Goal: Transaction & Acquisition: Purchase product/service

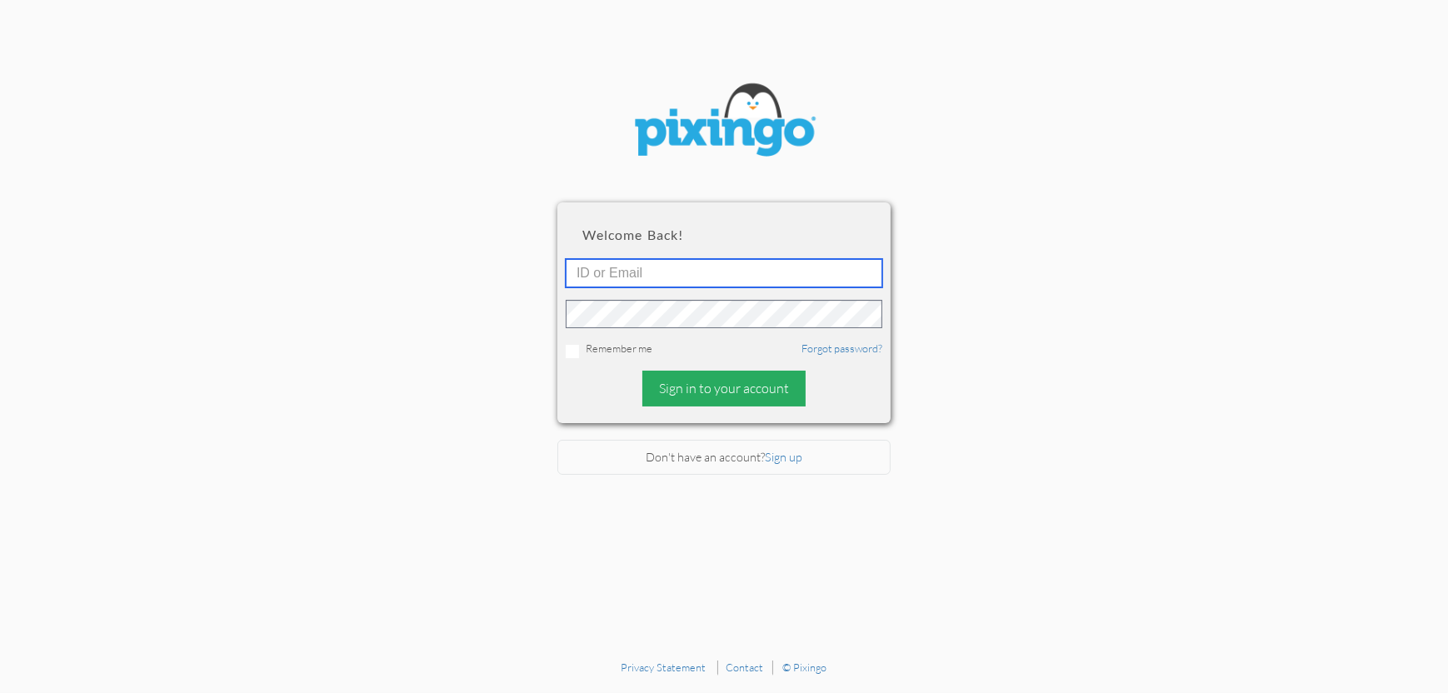
type input "4892"
click at [730, 386] on div "Sign in to your account" at bounding box center [723, 389] width 163 height 36
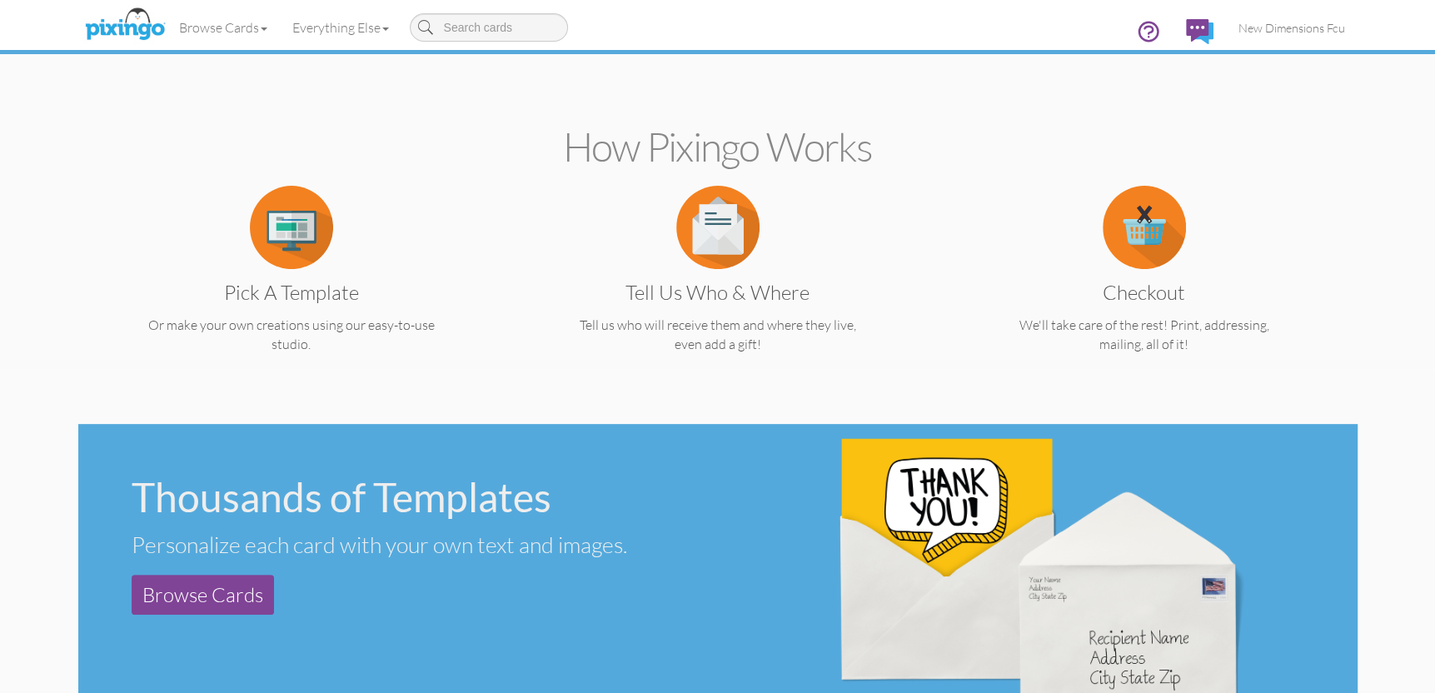
scroll to position [333, 0]
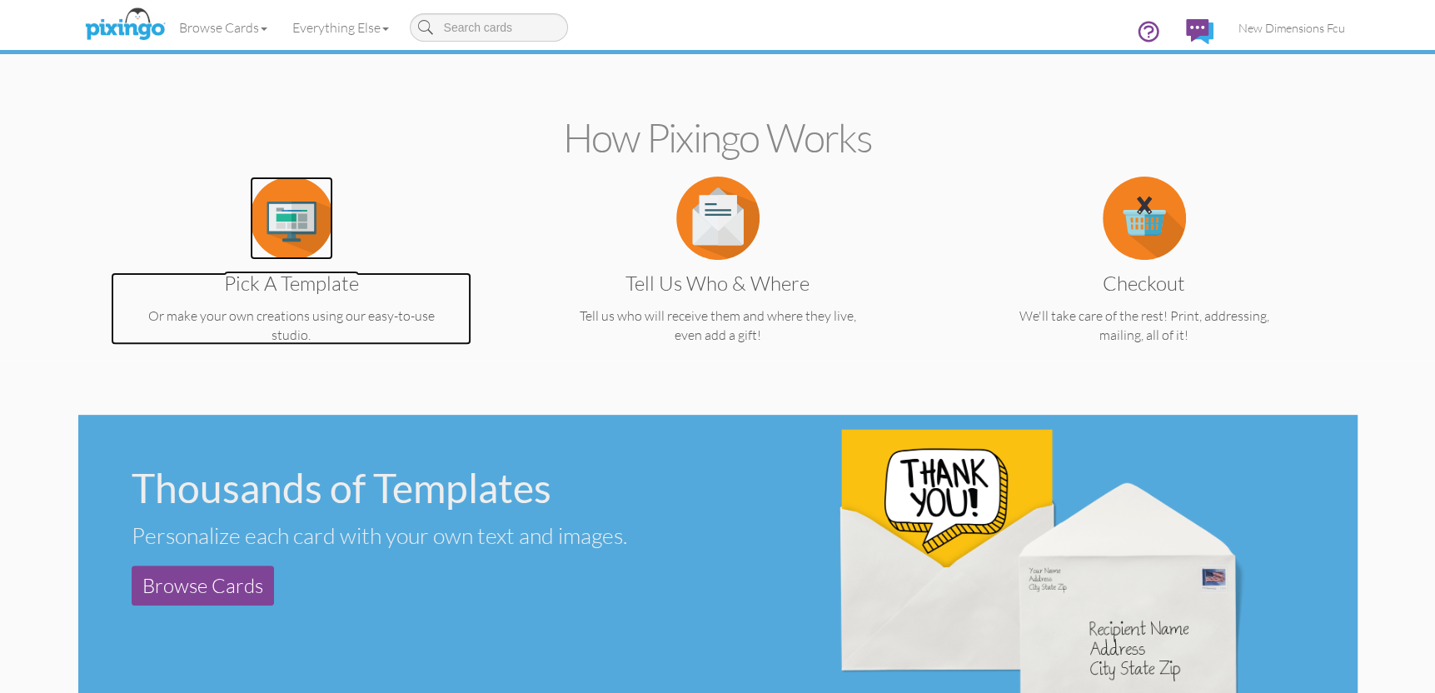
click at [277, 221] on img at bounding box center [291, 218] width 83 height 83
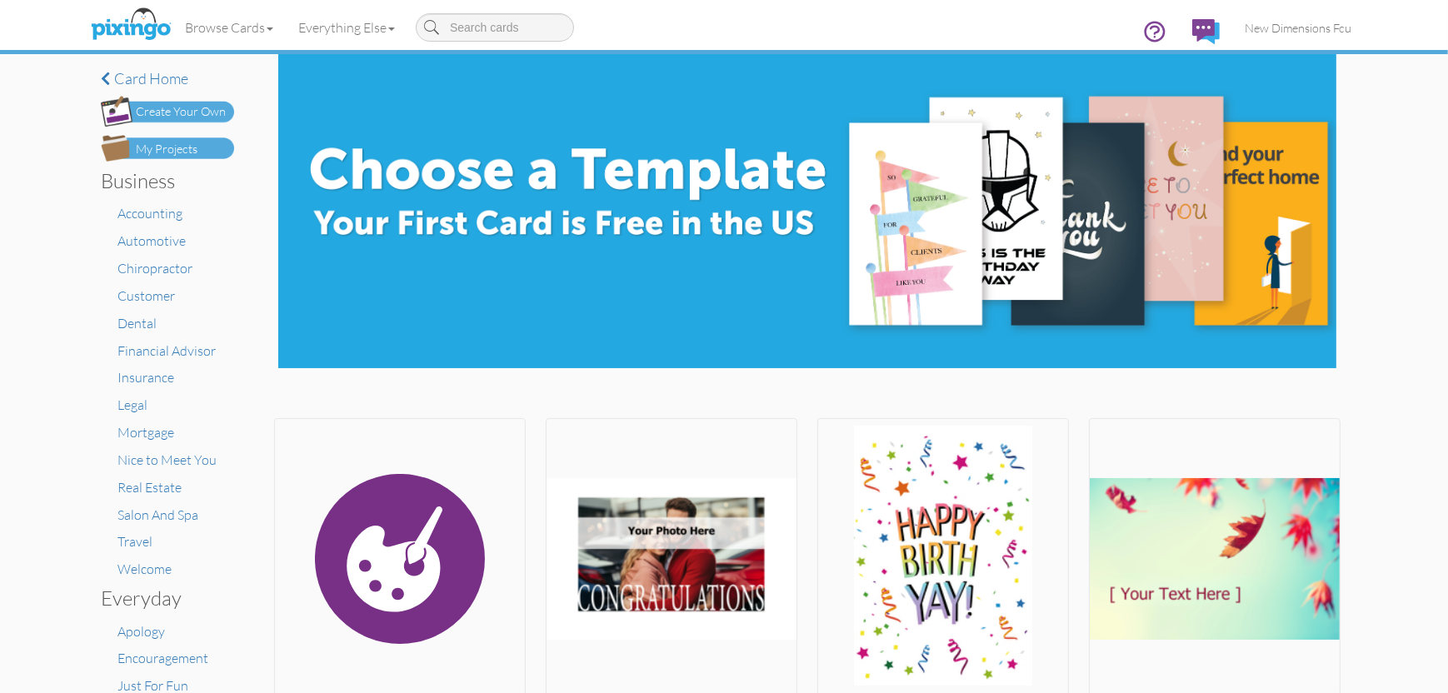
click at [149, 141] on div "My Projects" at bounding box center [167, 149] width 62 height 17
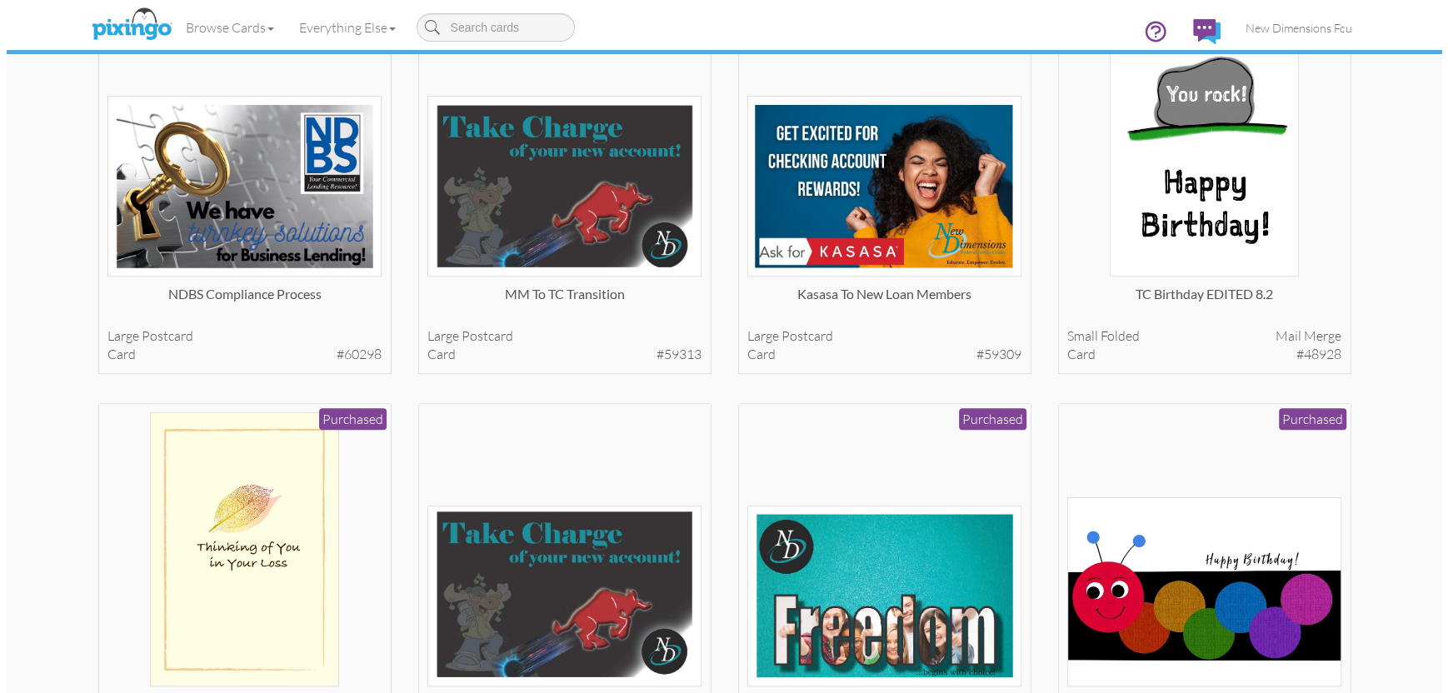
scroll to position [583, 0]
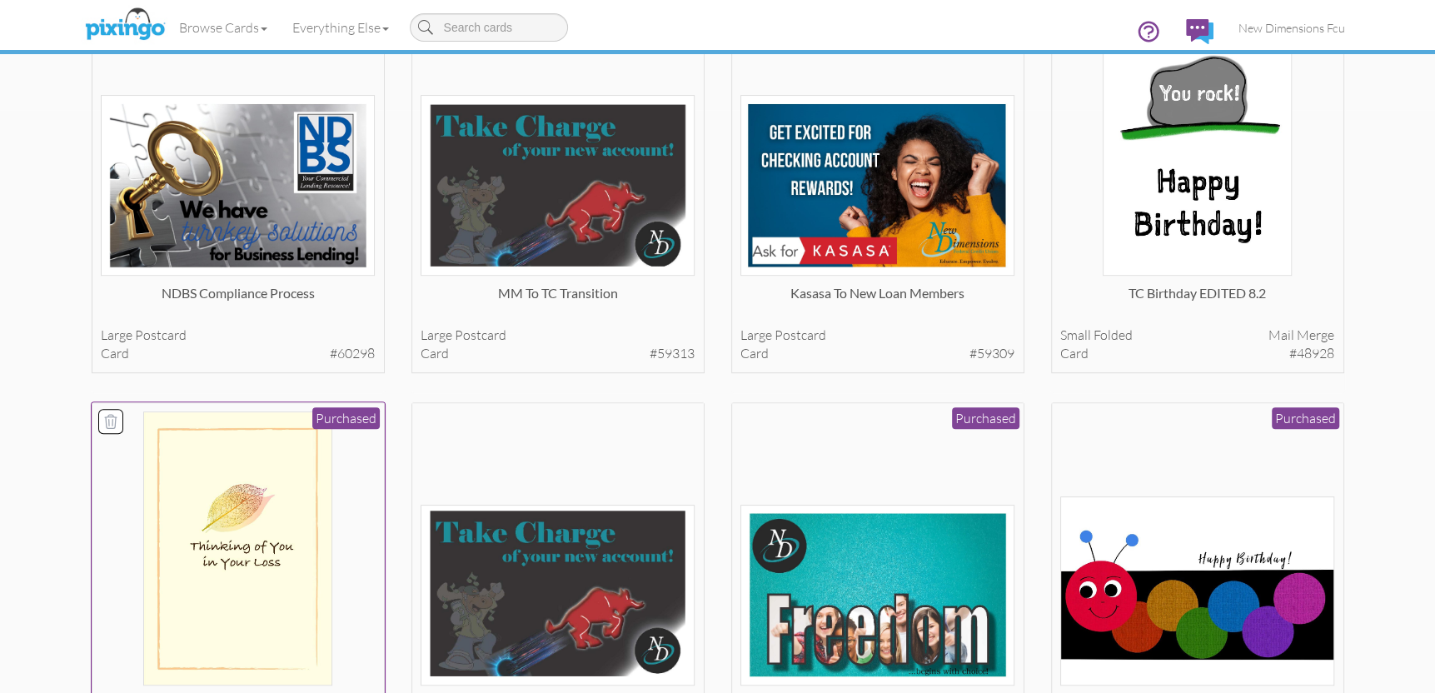
click at [257, 543] on img at bounding box center [237, 548] width 189 height 274
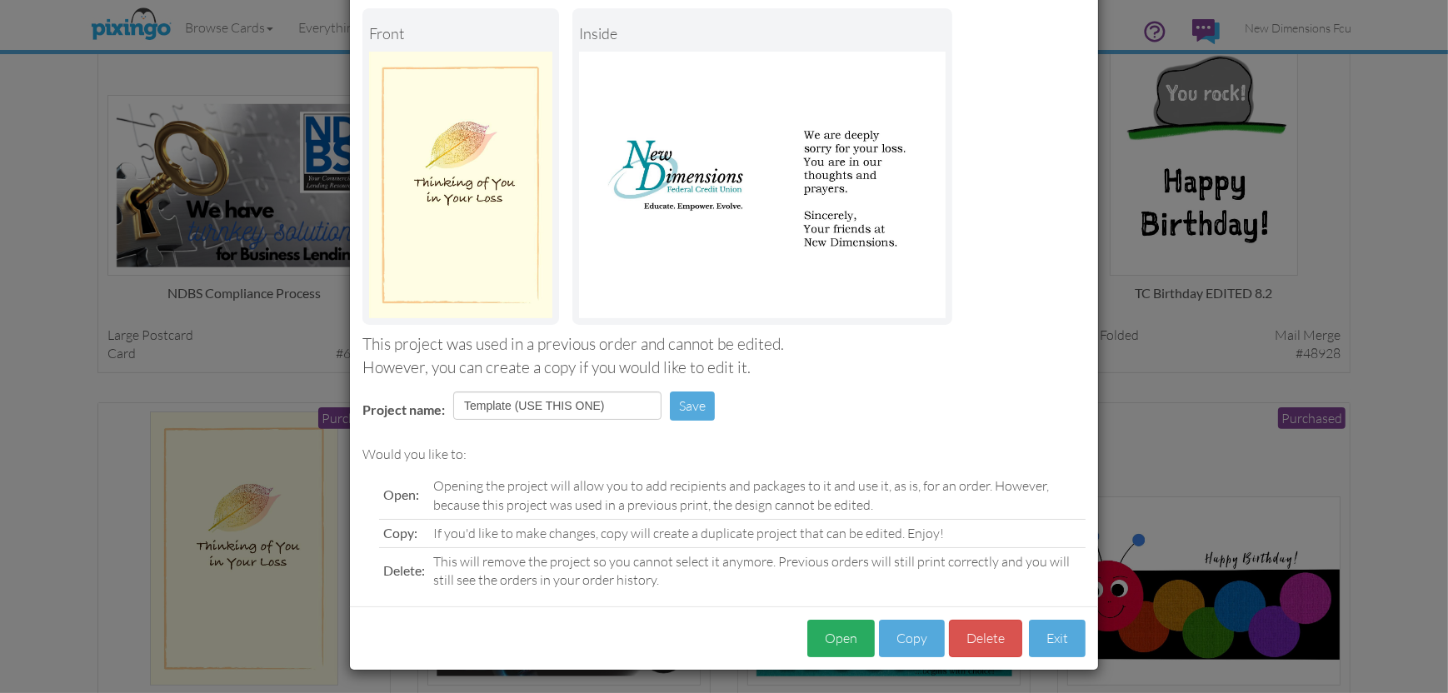
scroll to position [86, 0]
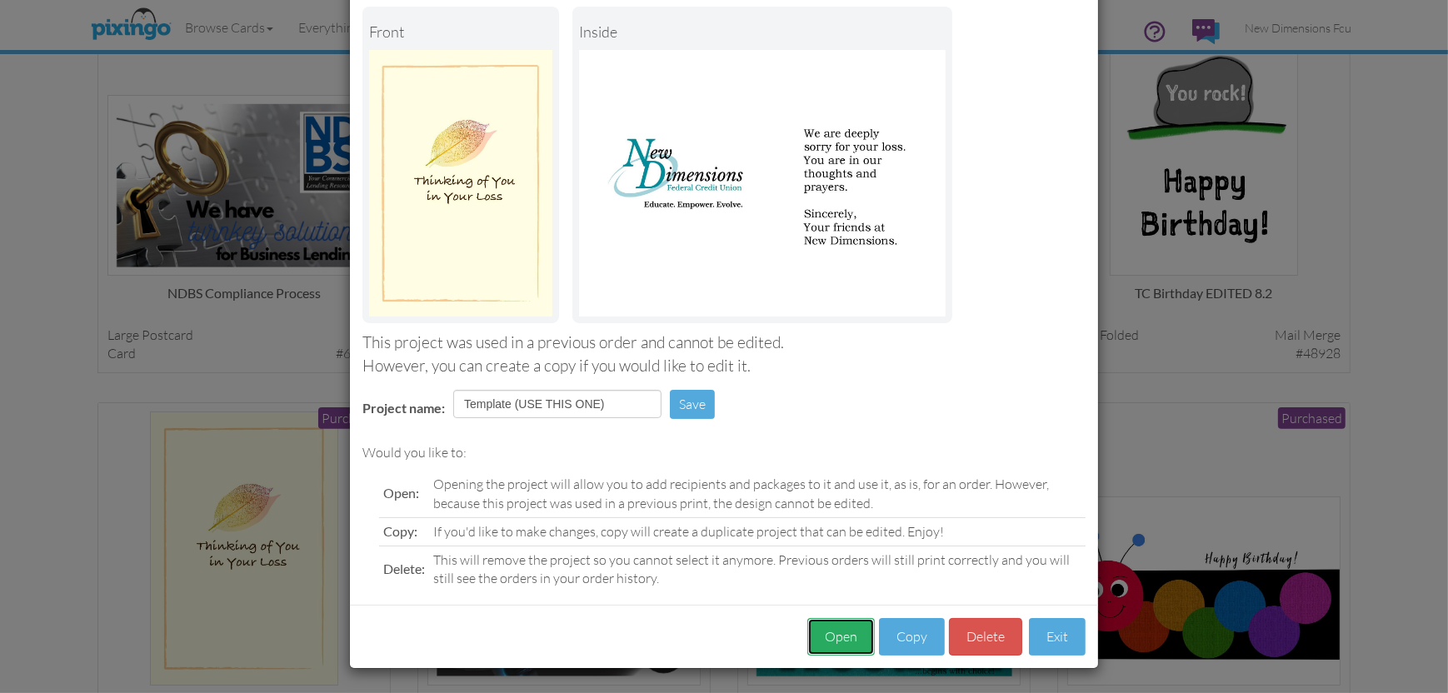
click at [854, 632] on button "Open" at bounding box center [840, 636] width 67 height 37
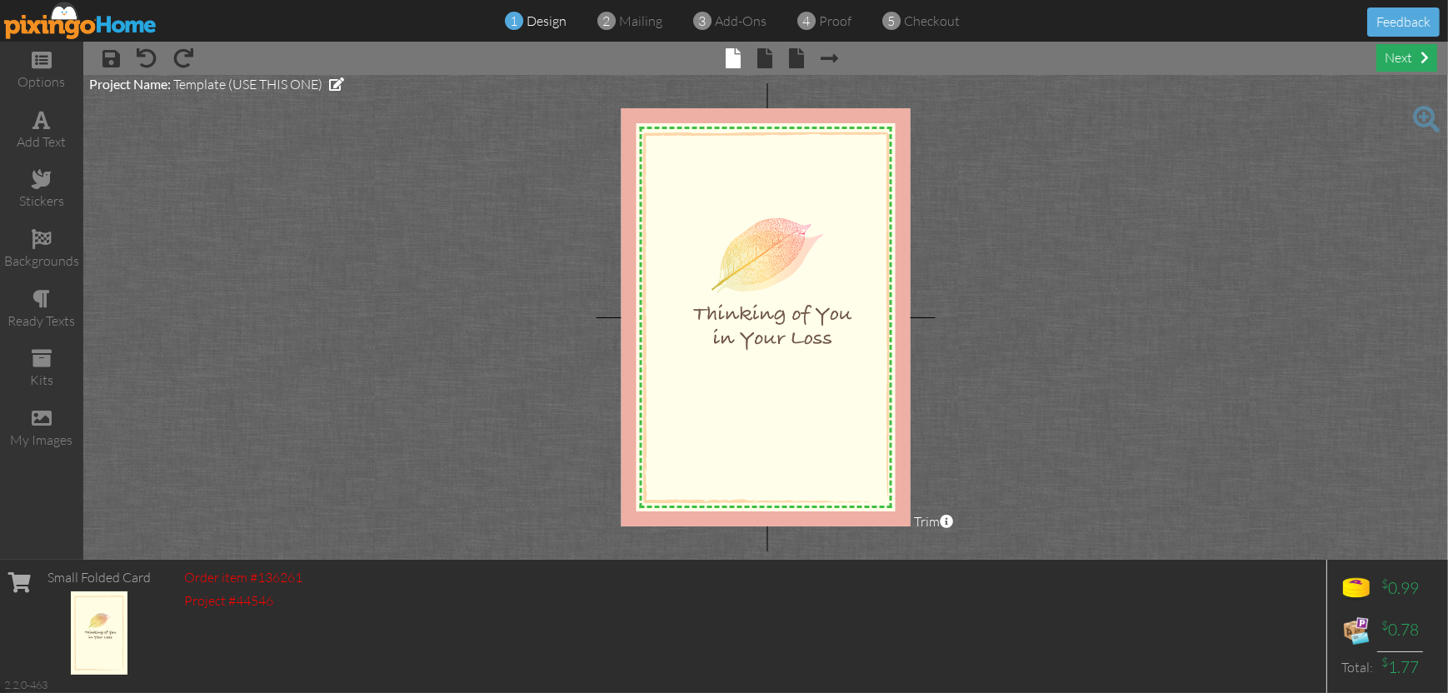
click at [1385, 56] on div "next" at bounding box center [1406, 57] width 61 height 27
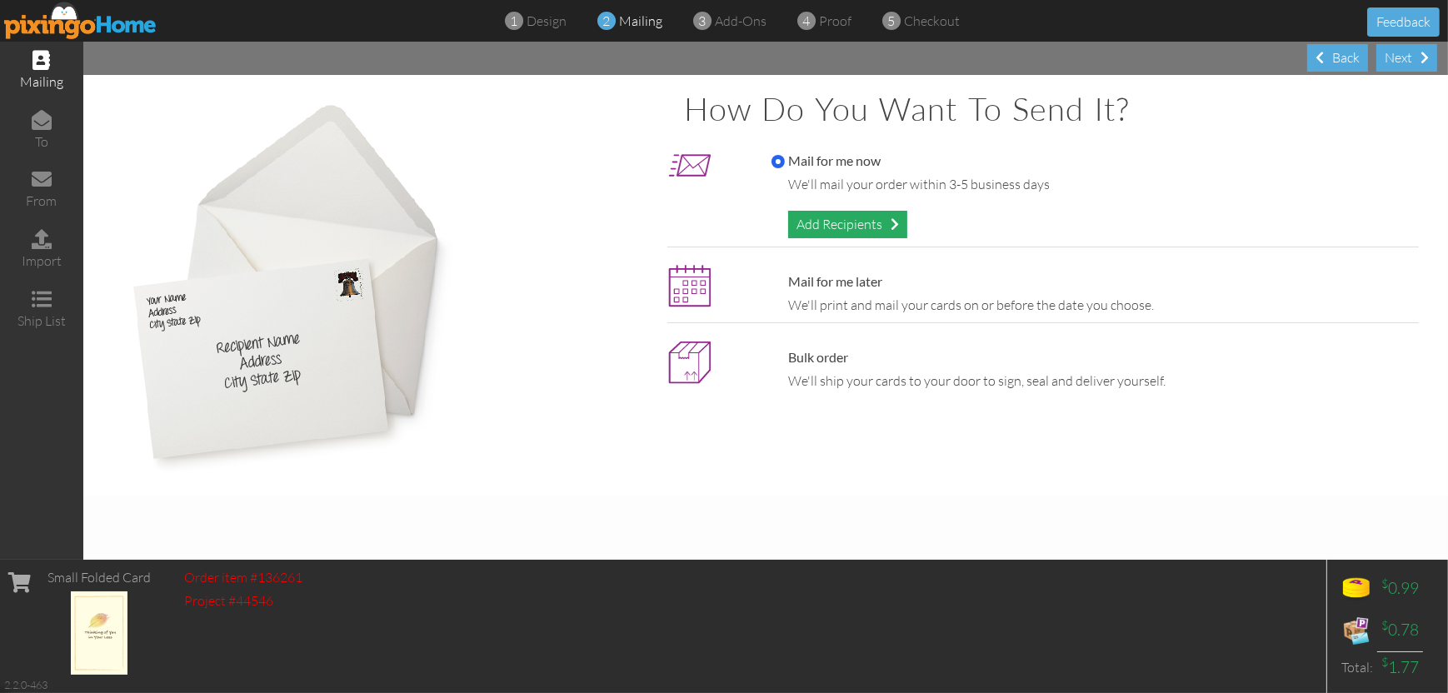
click at [843, 222] on div "Add Recipients" at bounding box center [847, 224] width 119 height 27
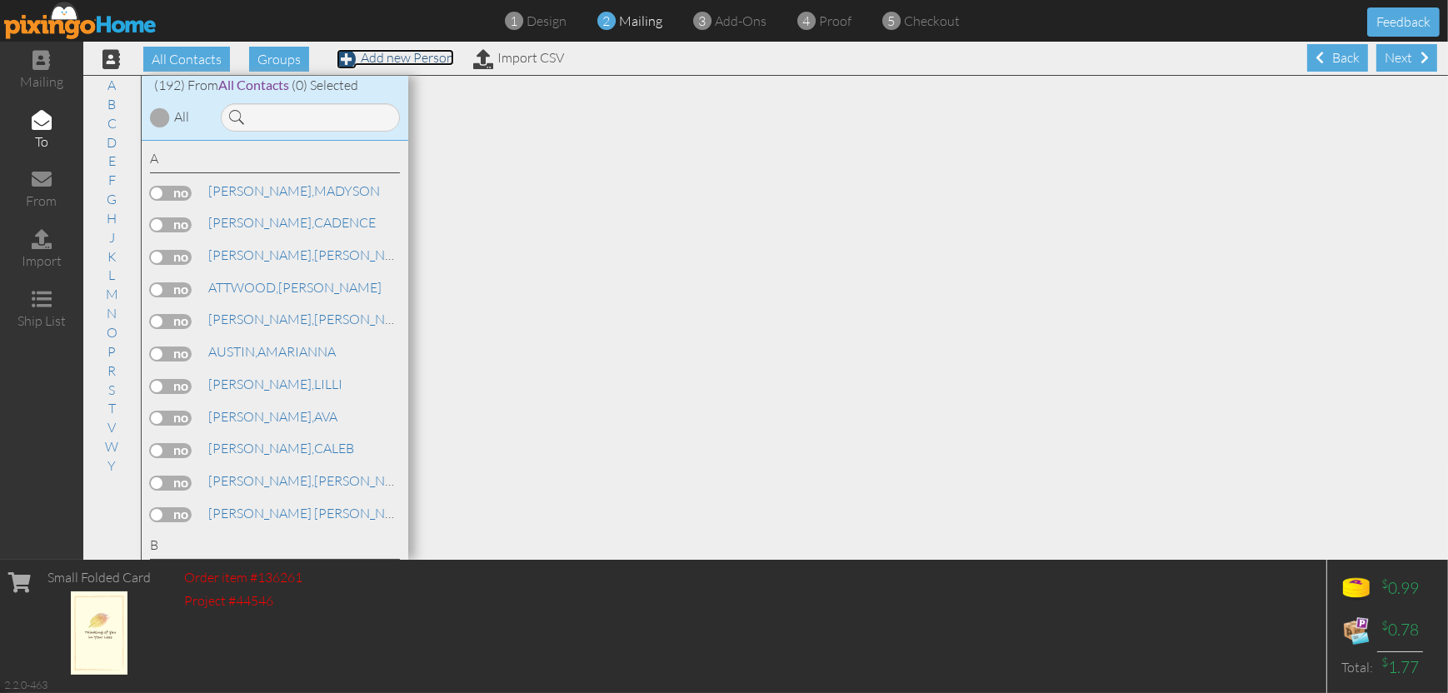
click at [417, 54] on link "Add new Person" at bounding box center [395, 57] width 117 height 17
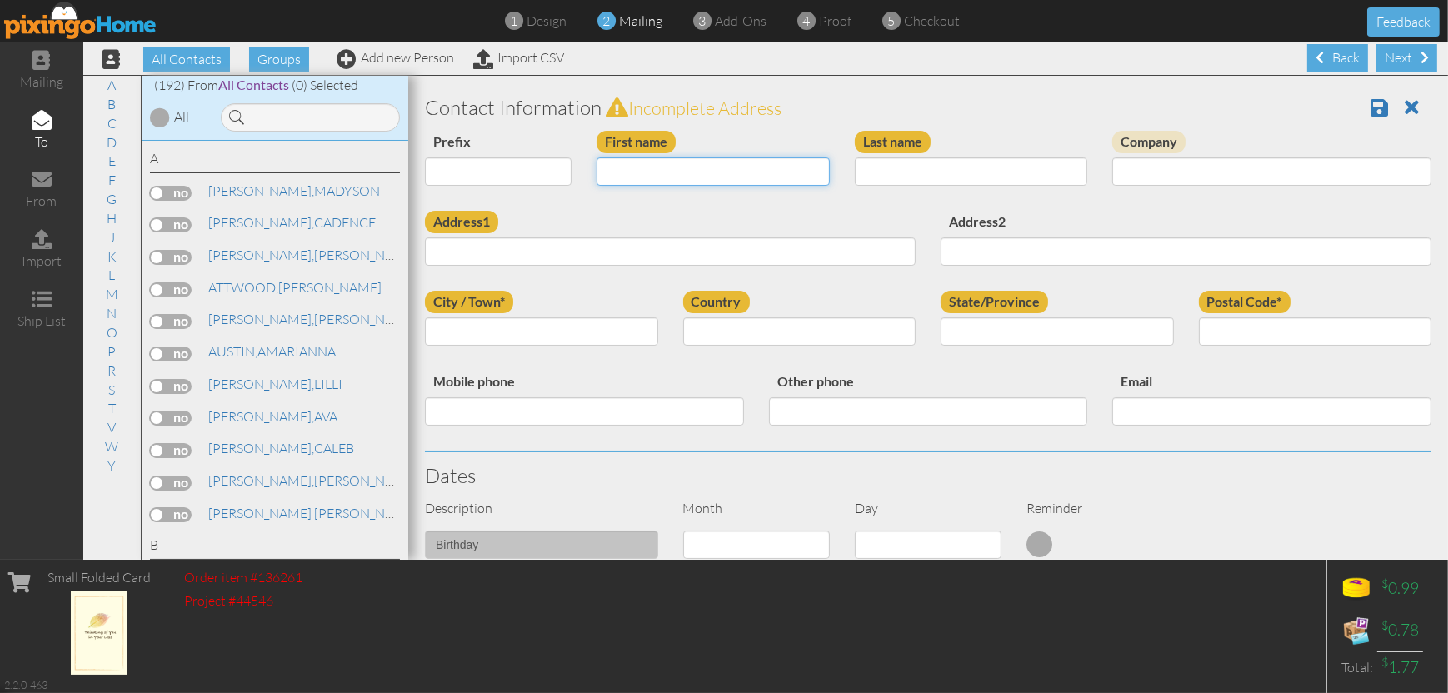
click at [726, 172] on input "First name" at bounding box center [712, 171] width 233 height 28
type input "[PERSON_NAME]"
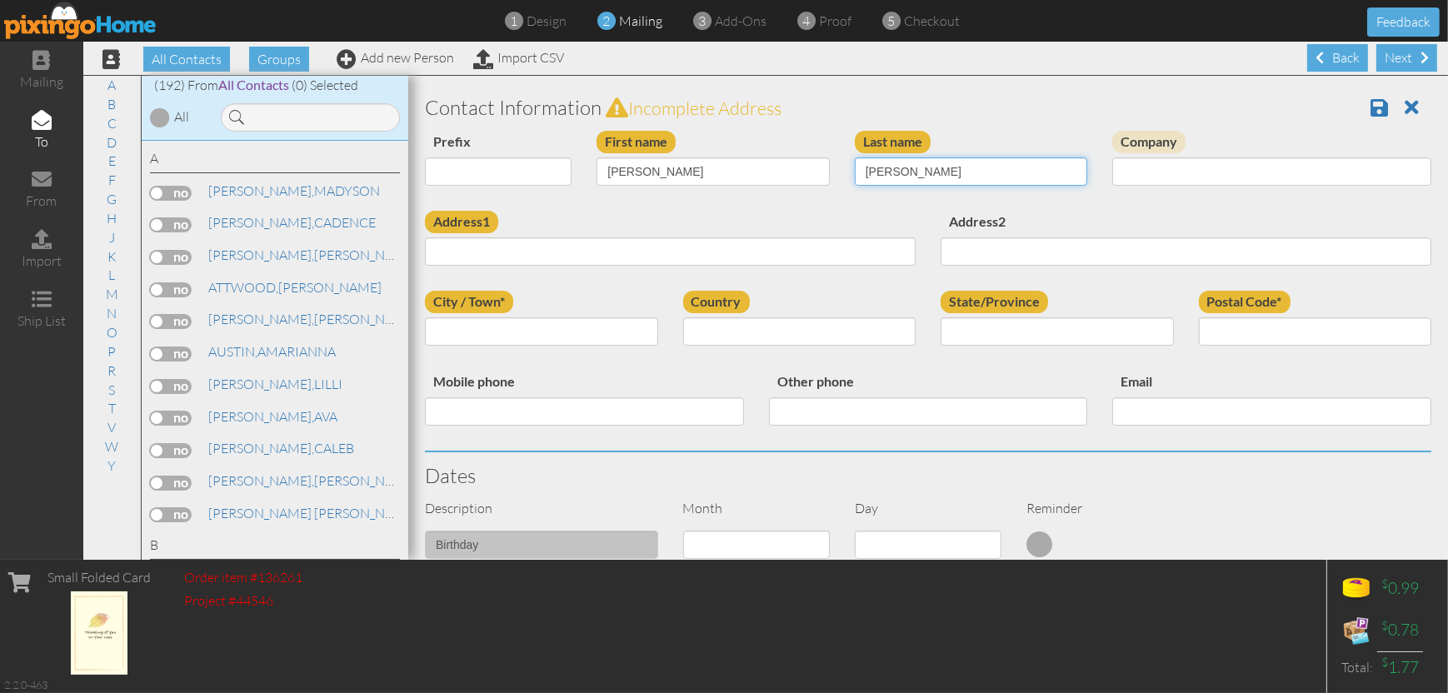
type input "[PERSON_NAME]"
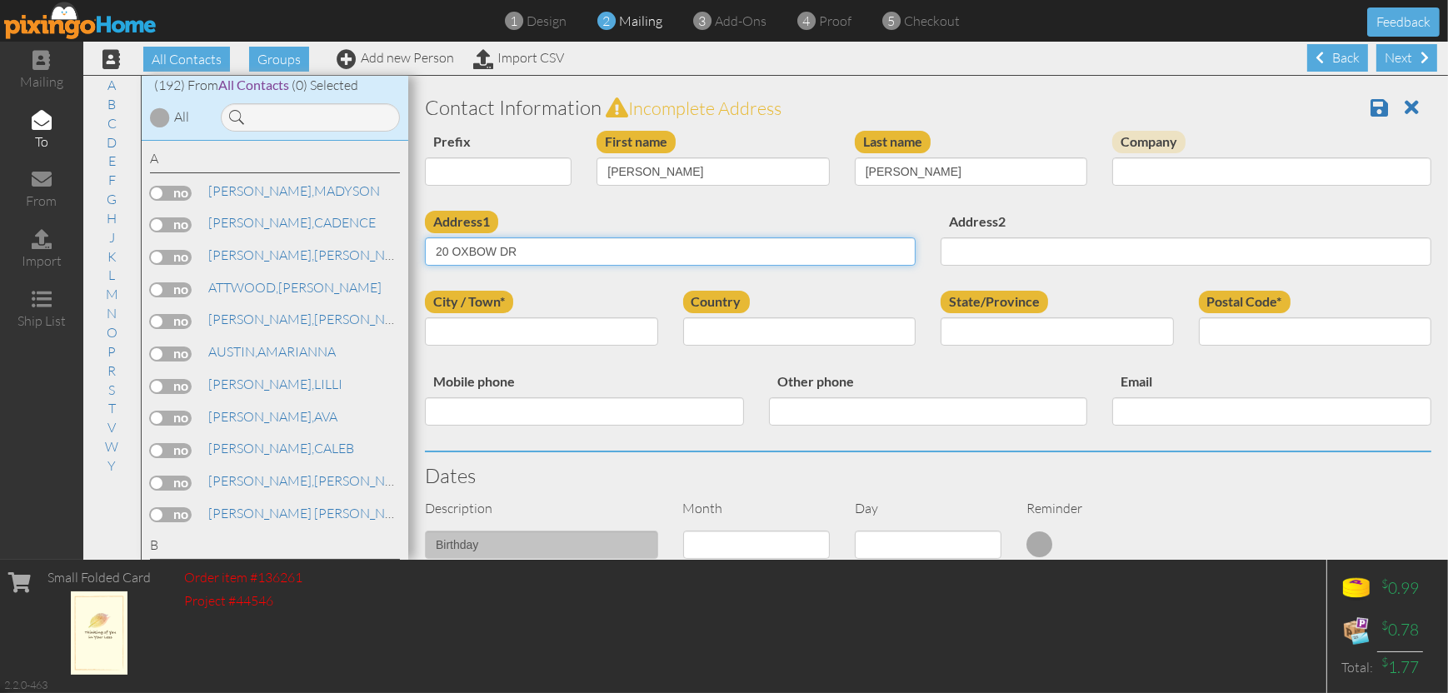
type input "20 OXBOW DR"
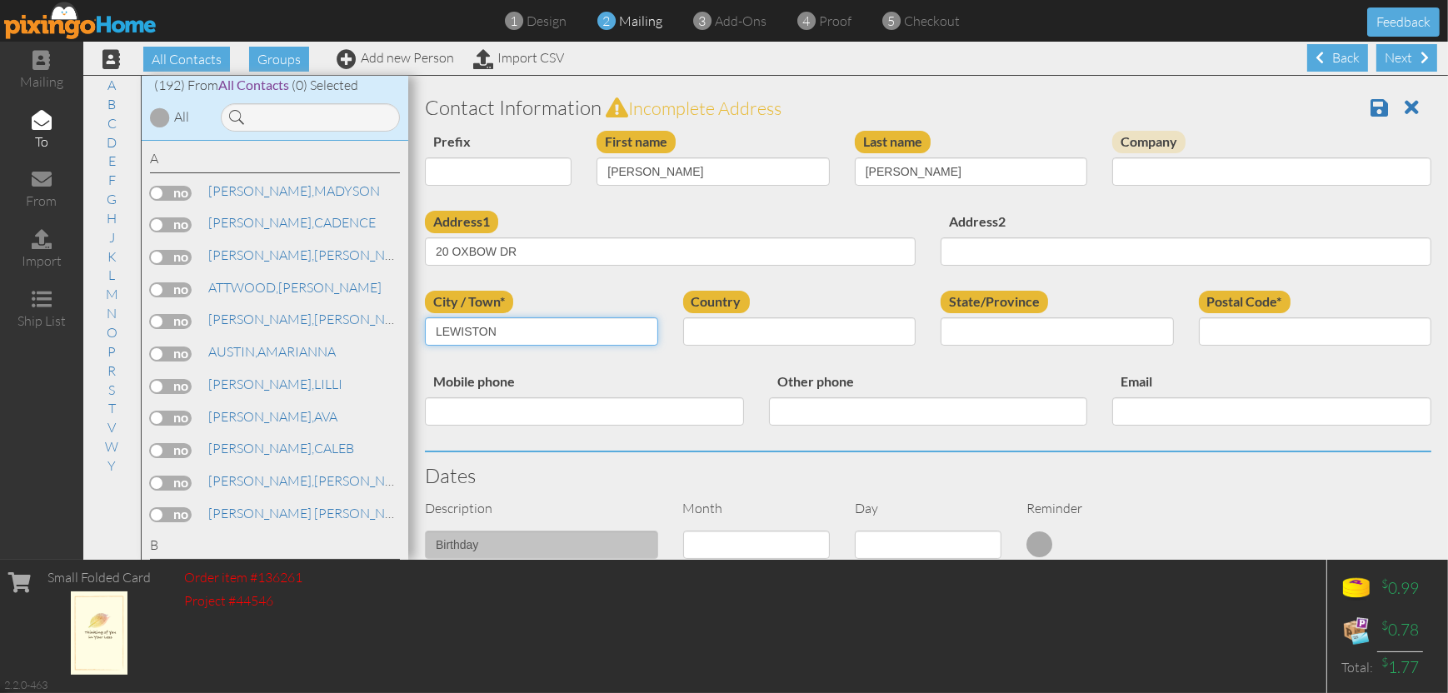
type input "LEWISTON"
click at [756, 333] on select "[GEOGRAPHIC_DATA] -------------- [GEOGRAPHIC_DATA] [GEOGRAPHIC_DATA] [GEOGRAPHI…" at bounding box center [799, 331] width 233 height 28
select select "object:3110"
click at [683, 317] on select "[GEOGRAPHIC_DATA] -------------- [GEOGRAPHIC_DATA] [GEOGRAPHIC_DATA] [GEOGRAPHI…" at bounding box center [799, 331] width 233 height 28
select select "object:3150"
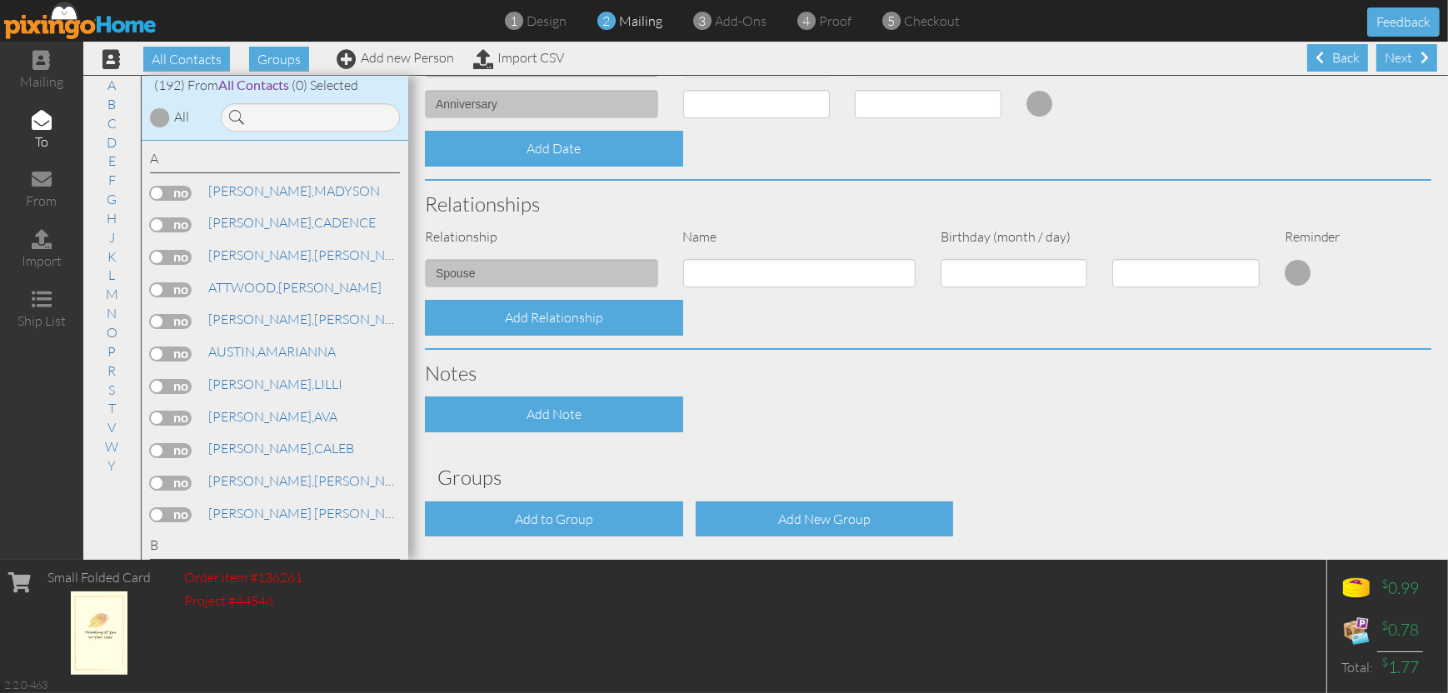
scroll to position [542, 0]
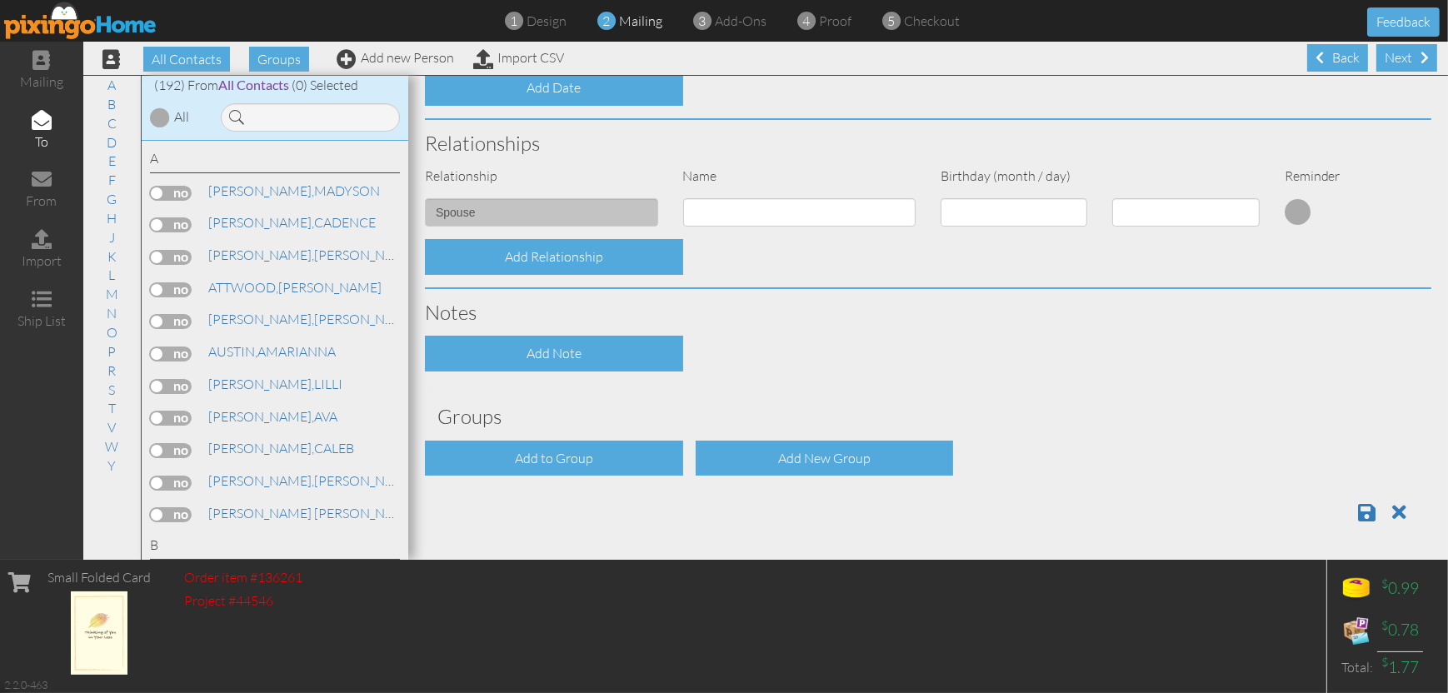
type input "04240"
click at [1331, 512] on div at bounding box center [927, 506] width 1031 height 34
click at [1358, 511] on span at bounding box center [1366, 512] width 17 height 20
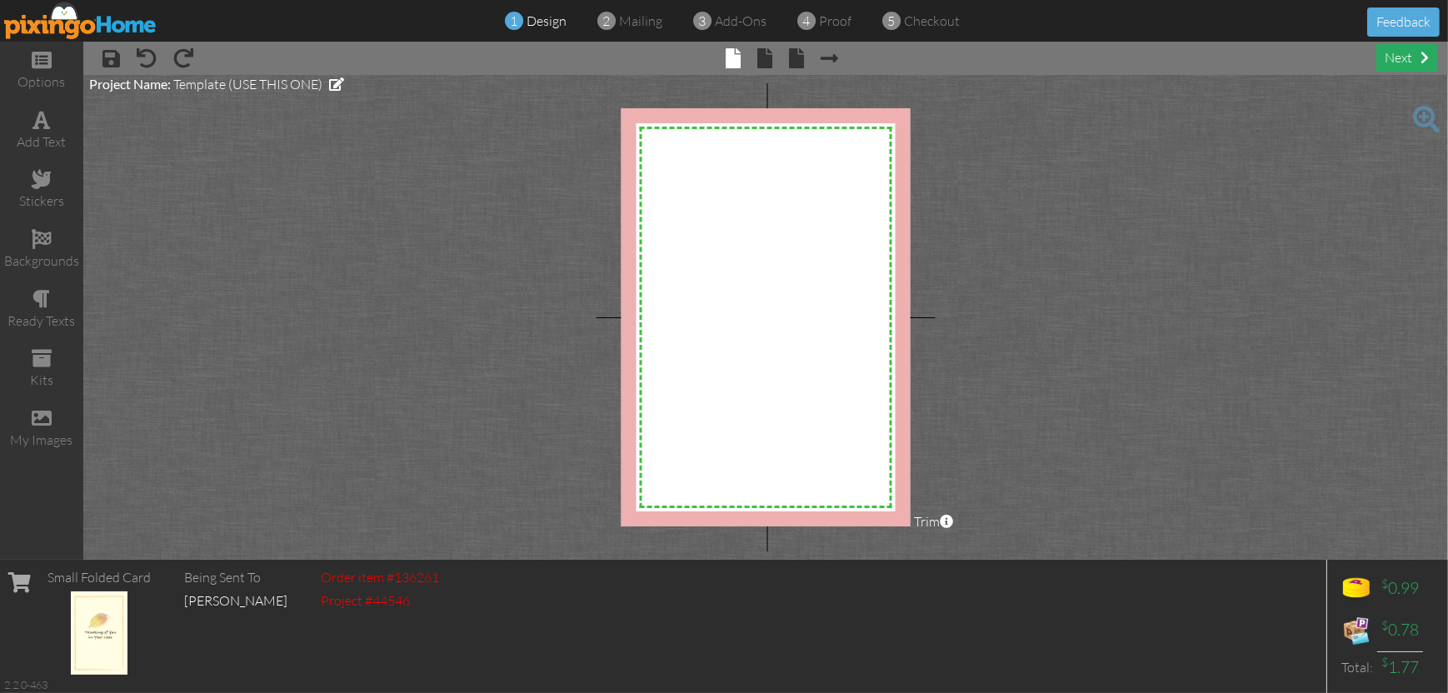
click at [1391, 64] on div "next" at bounding box center [1406, 57] width 61 height 27
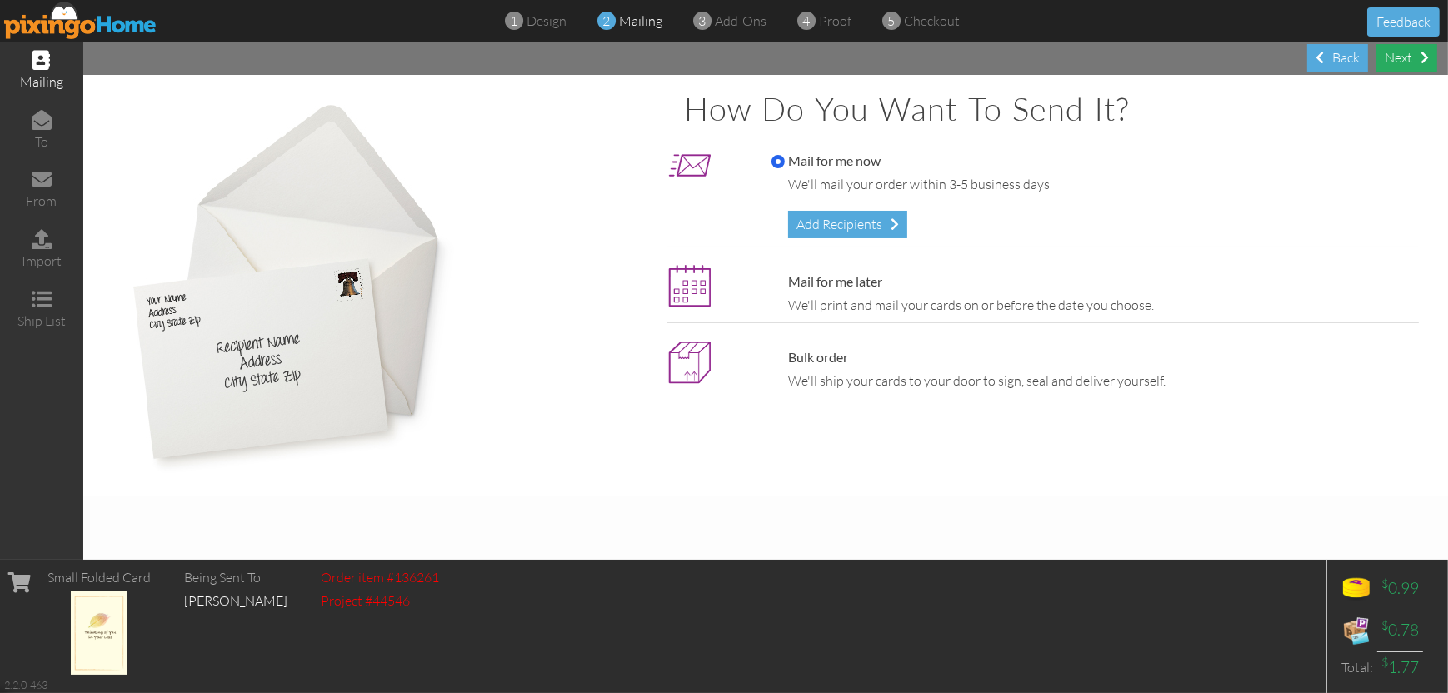
click at [1391, 64] on div "Next" at bounding box center [1406, 57] width 61 height 27
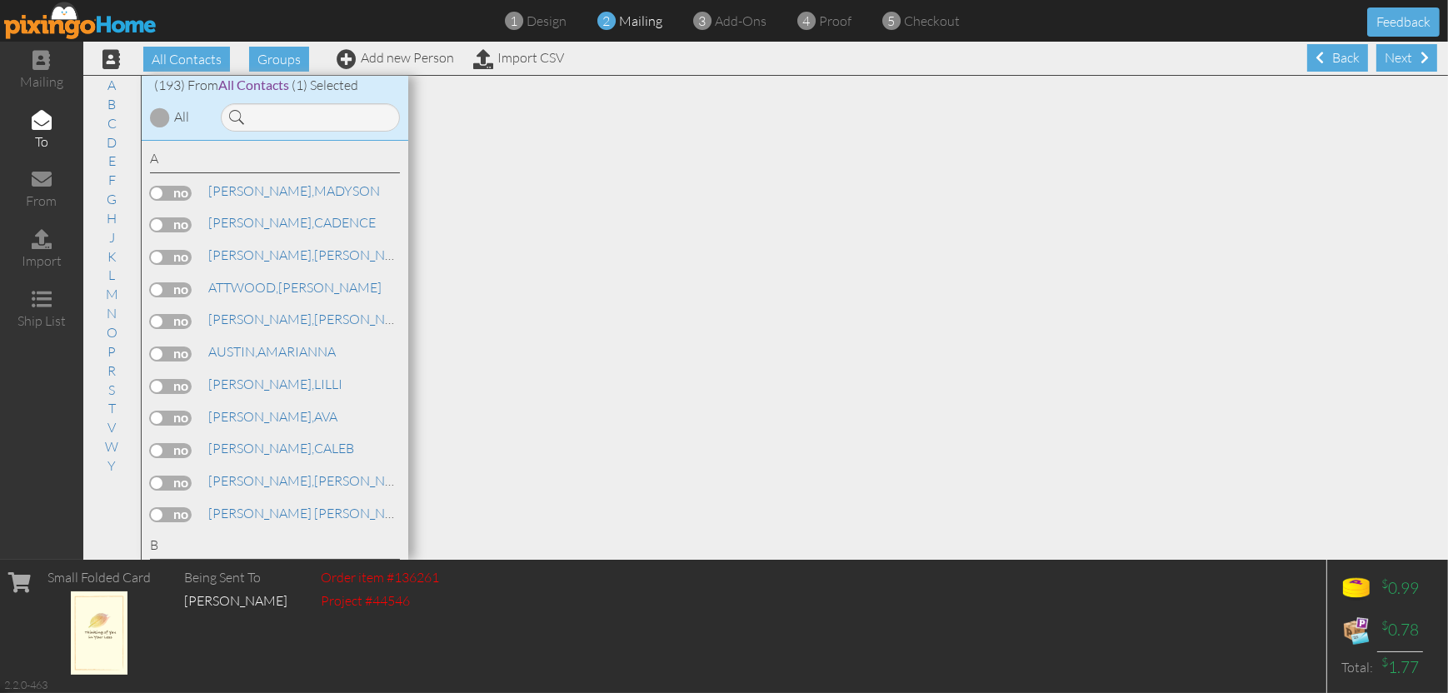
click at [1391, 64] on div "Next" at bounding box center [1406, 57] width 61 height 27
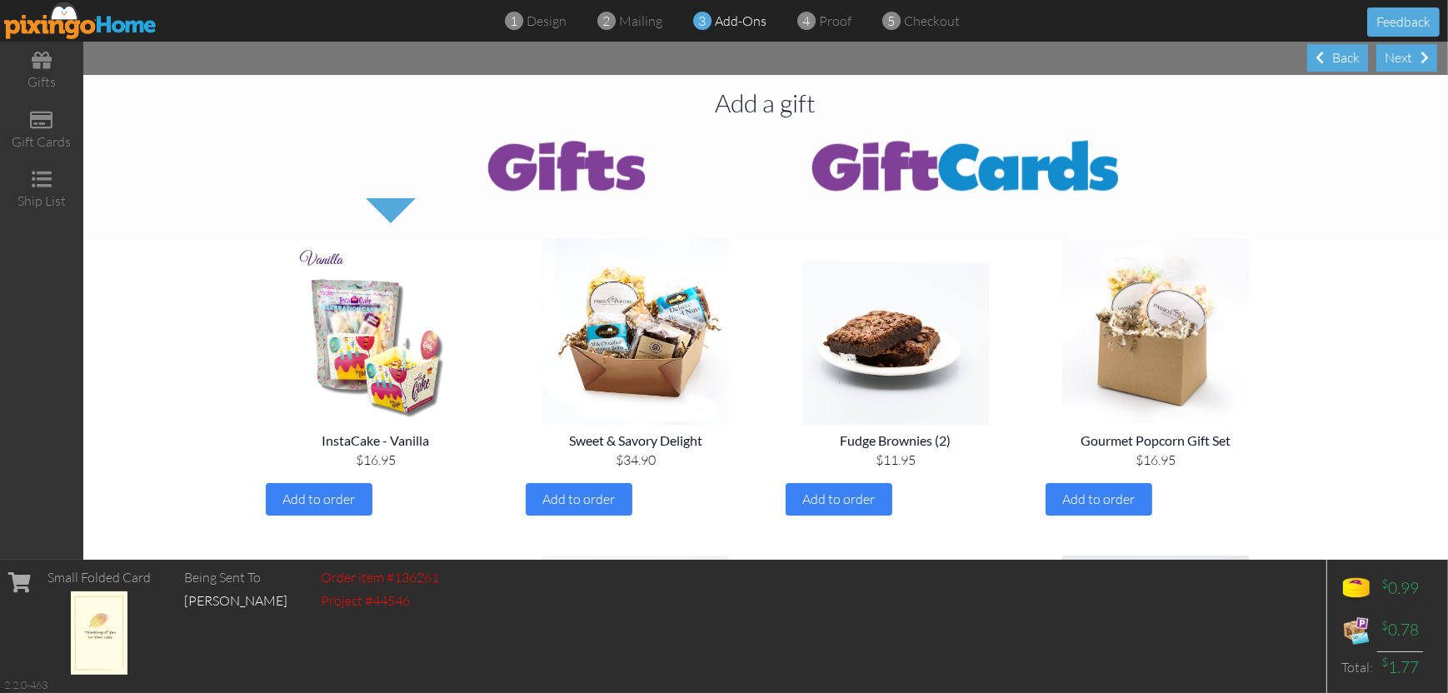
click at [1391, 64] on div "Next" at bounding box center [1406, 57] width 61 height 27
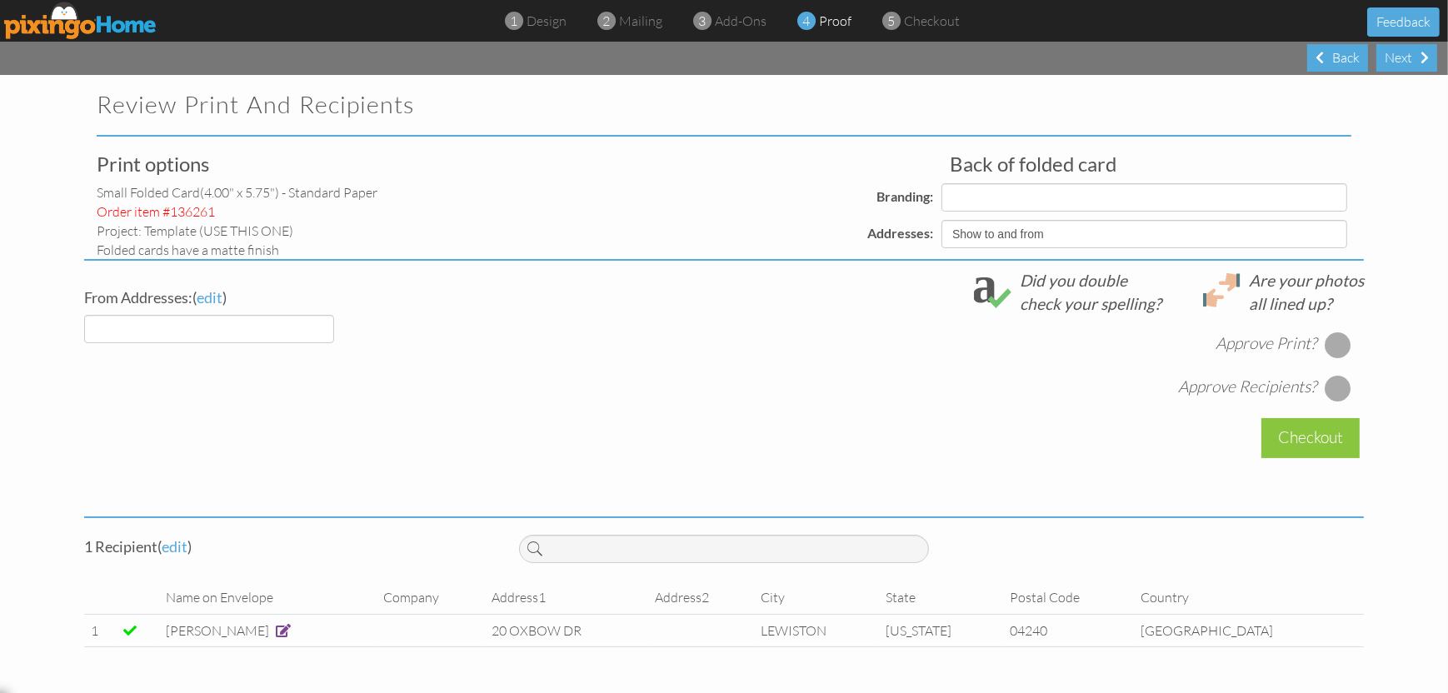
select select "object:1969"
select select "object:1972"
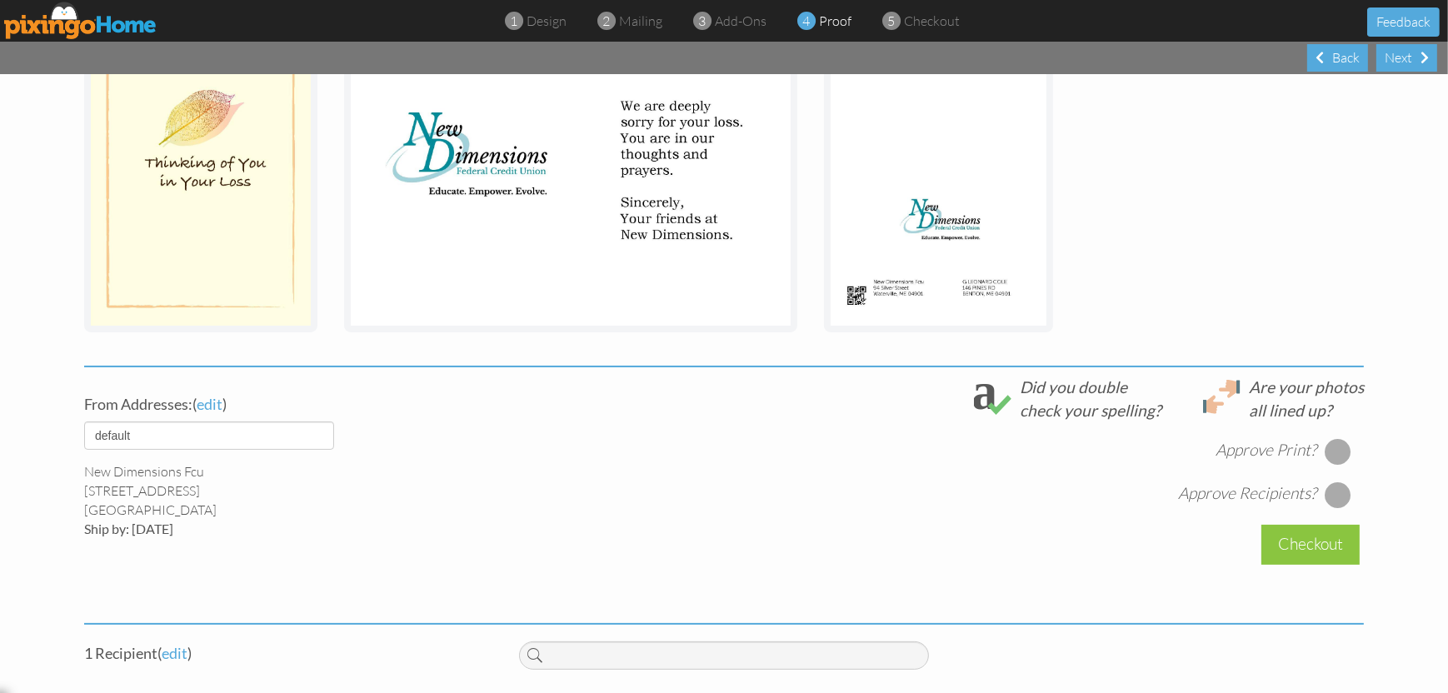
scroll to position [416, 0]
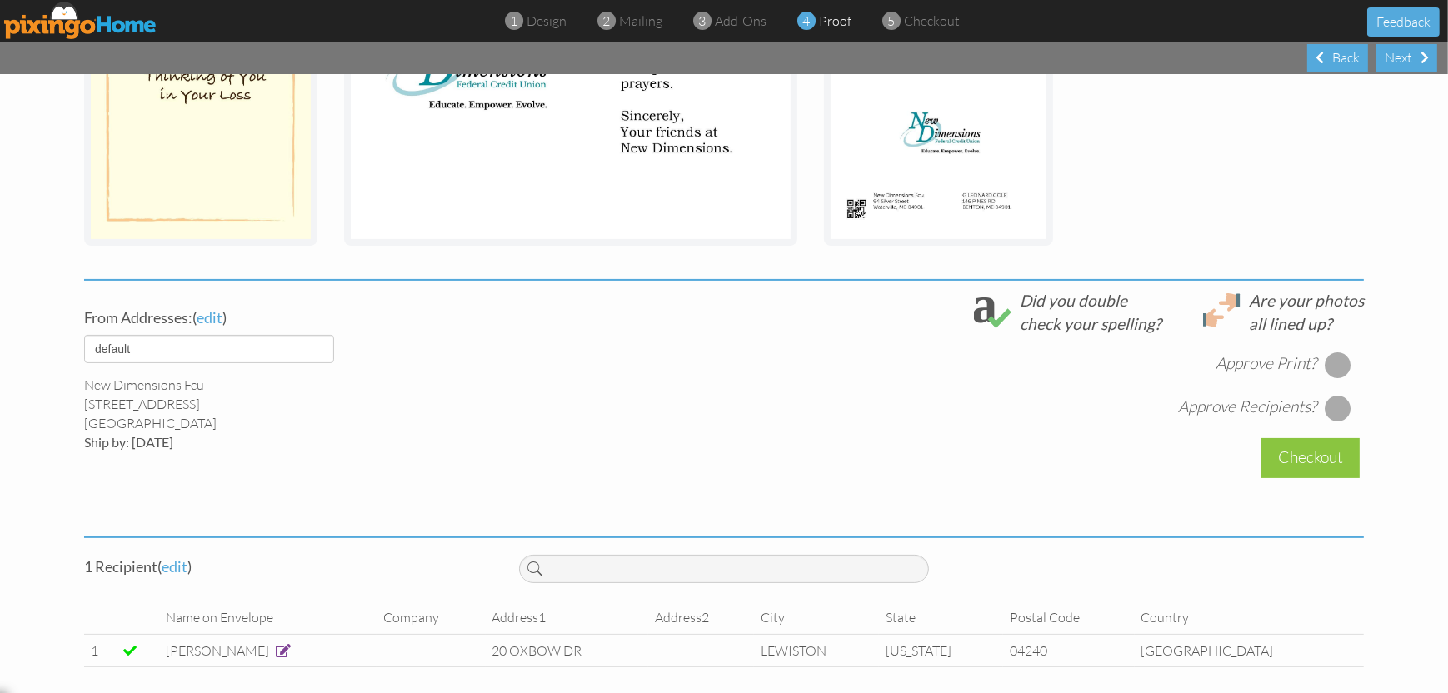
click at [1334, 358] on div at bounding box center [1337, 365] width 27 height 27
click at [1328, 409] on div at bounding box center [1337, 408] width 27 height 27
click at [1312, 455] on div "Checkout" at bounding box center [1310, 457] width 98 height 39
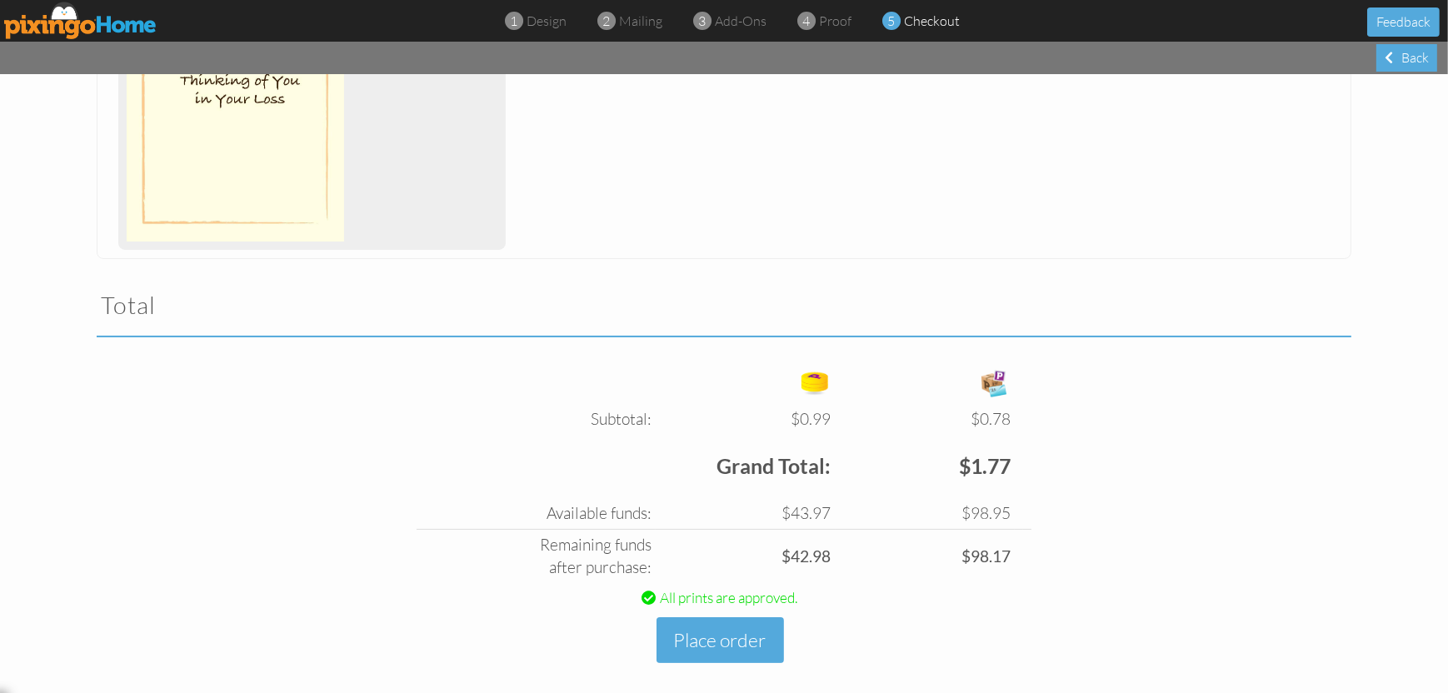
scroll to position [381, 0]
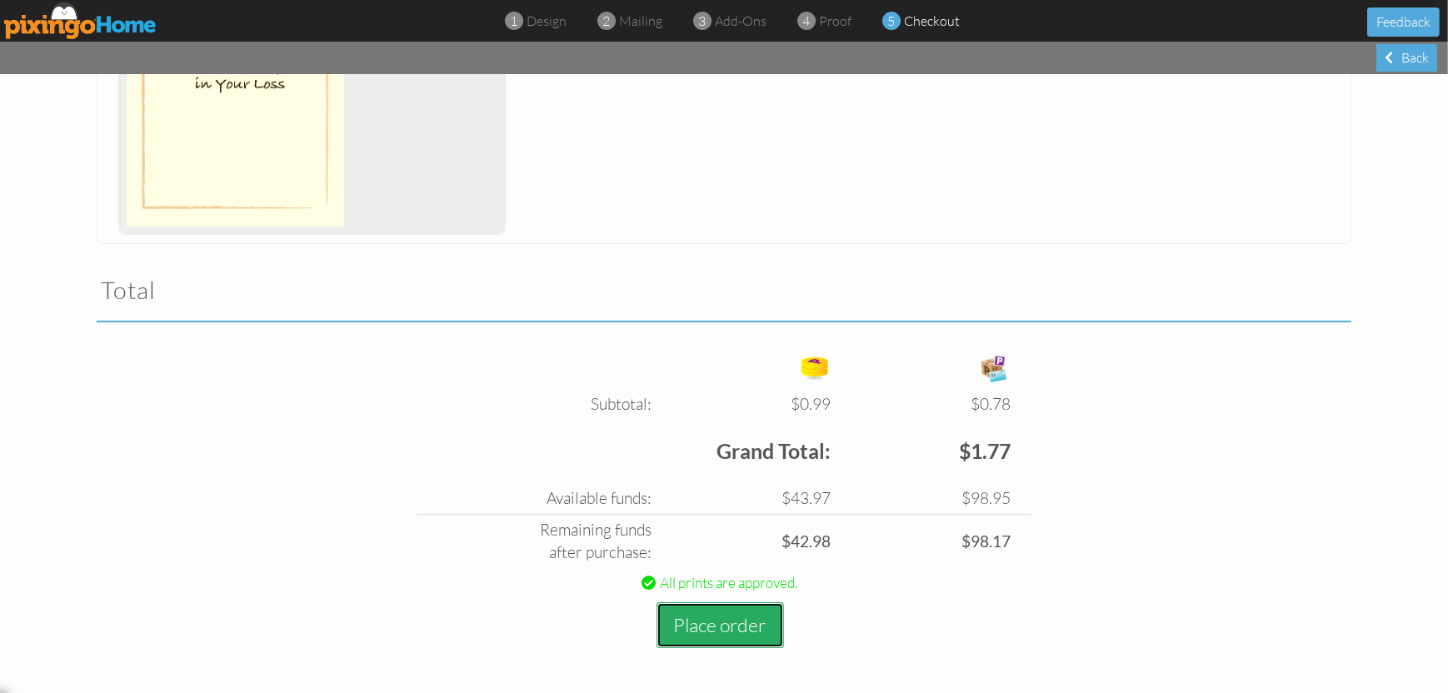
click at [735, 623] on button "Place order" at bounding box center [719, 625] width 127 height 46
